Goal: Navigation & Orientation: Find specific page/section

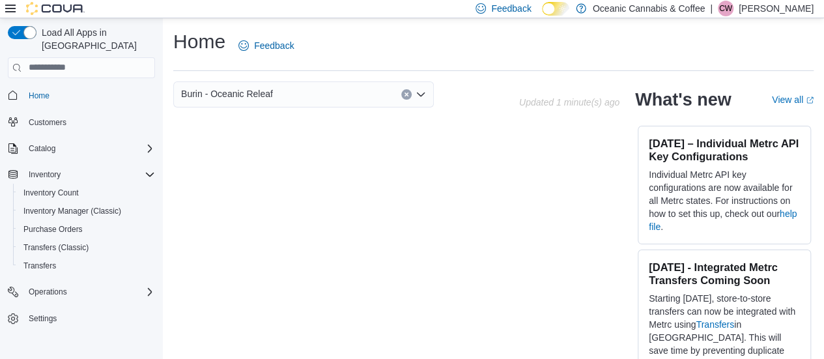
click at [753, 16] on div "Feedback Dark Mode Oceanic Cannabis & Coffee | [PERSON_NAME]" at bounding box center [641, 8] width 343 height 26
drag, startPoint x: 784, startPoint y: 6, endPoint x: 810, endPoint y: 55, distance: 55.3
click at [810, 55] on div "Home Feedback" at bounding box center [493, 46] width 640 height 34
click at [799, 3] on p "[PERSON_NAME]" at bounding box center [775, 9] width 75 height 16
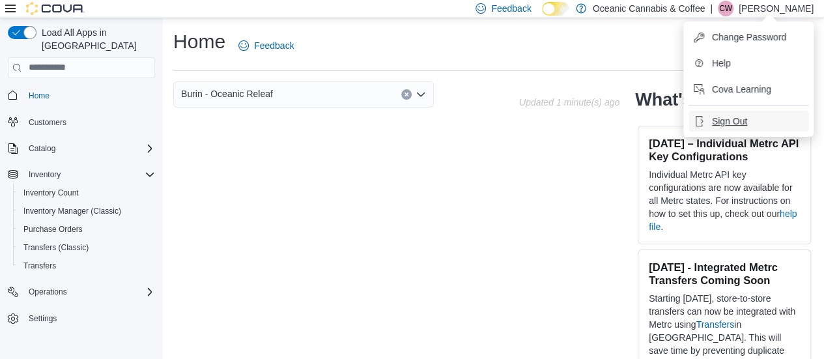
click at [745, 118] on span "Sign Out" at bounding box center [729, 121] width 35 height 13
